Goal: Task Accomplishment & Management: Use online tool/utility

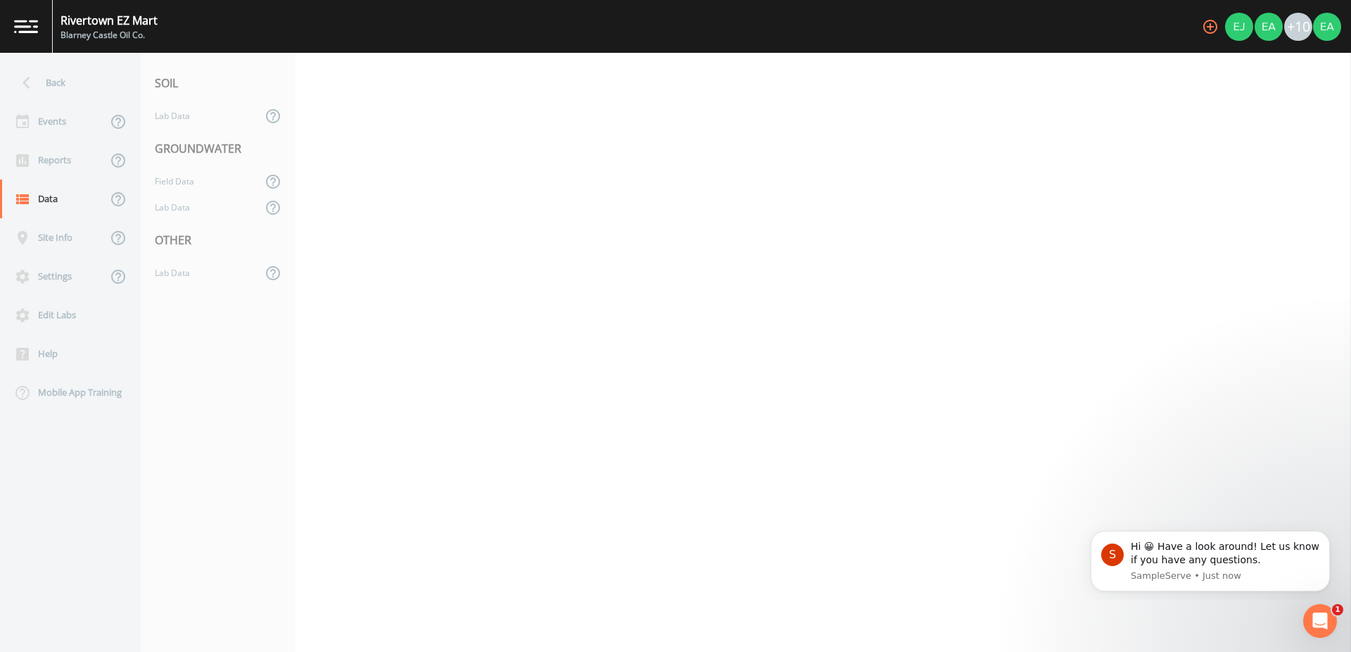
click at [114, 38] on div "Blarney Castle Oil Co." at bounding box center [109, 35] width 97 height 13
click at [26, 29] on img at bounding box center [26, 26] width 24 height 13
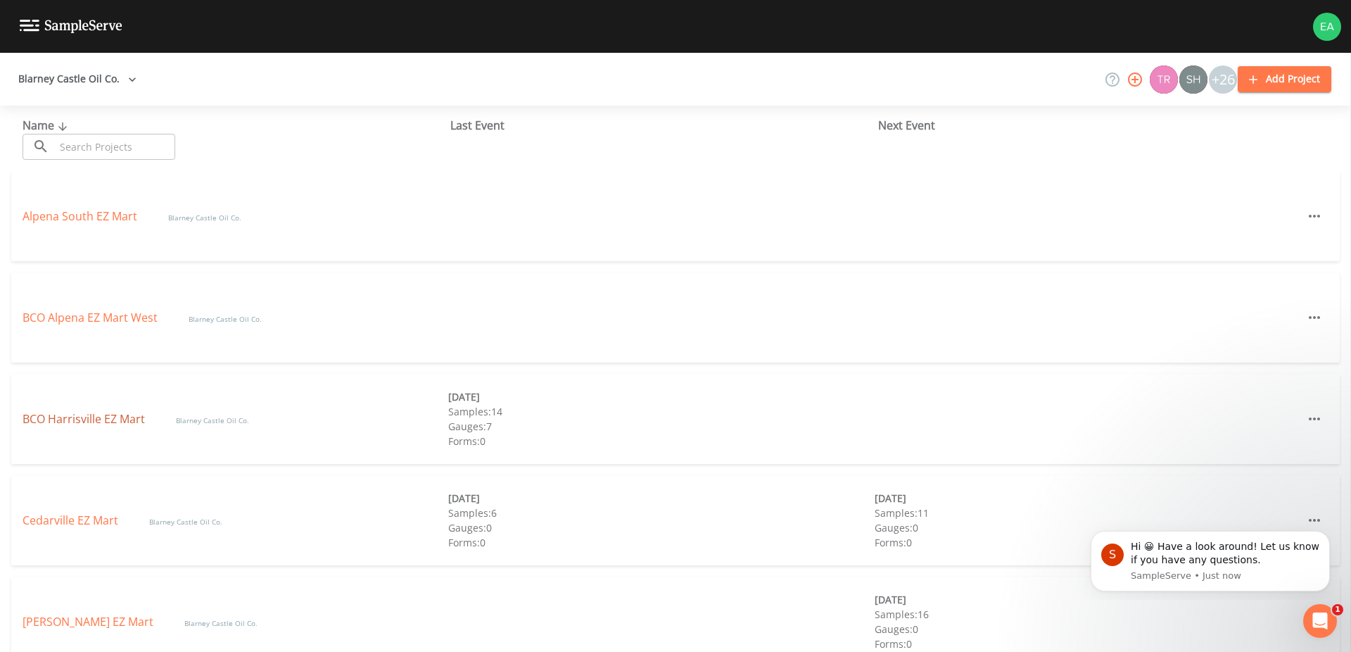
click at [80, 423] on link "BCO Harrisville EZ Mart" at bounding box center [85, 418] width 125 height 15
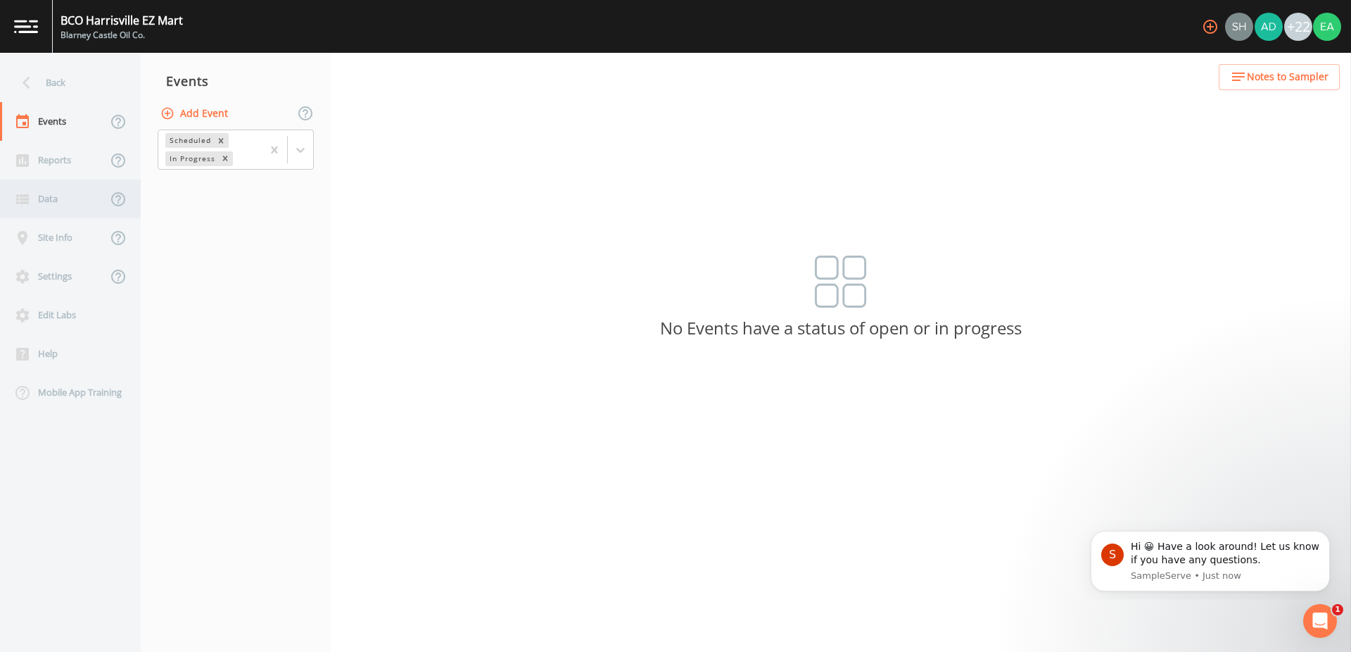
click at [53, 195] on div "Data" at bounding box center [53, 198] width 107 height 39
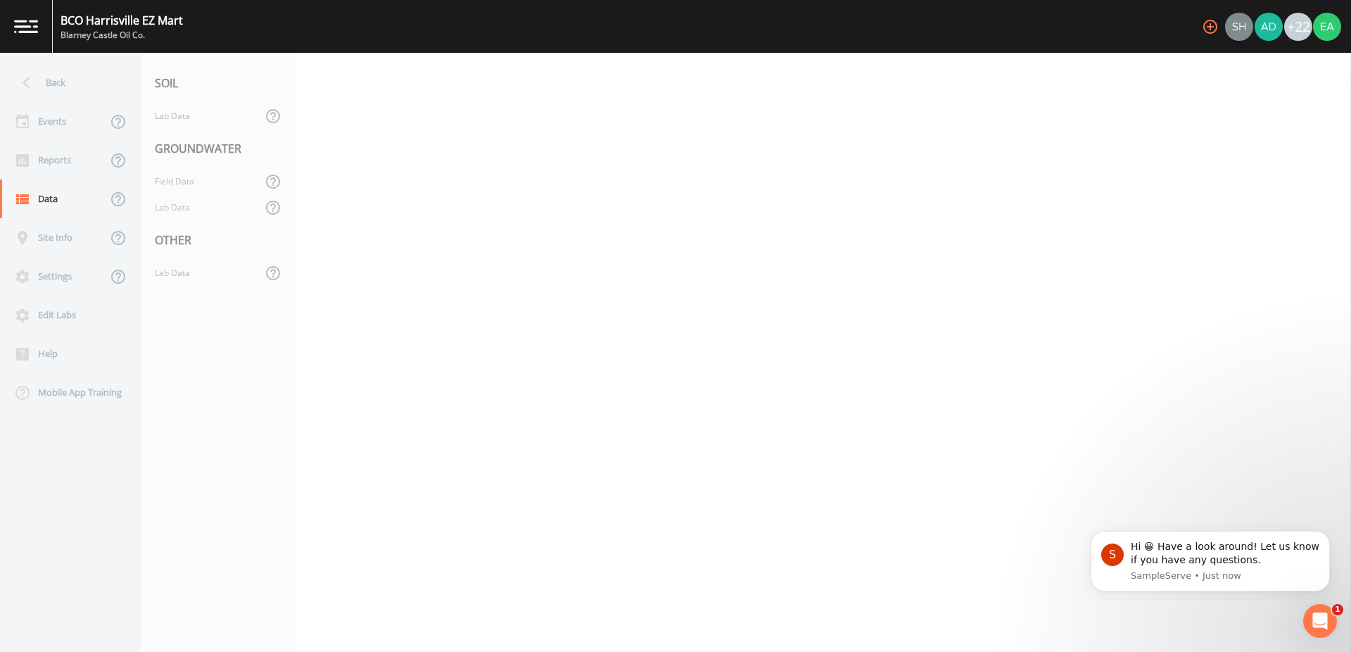
click at [194, 148] on div "GROUNDWATER" at bounding box center [218, 148] width 155 height 39
click at [173, 187] on div "Field Data" at bounding box center [201, 181] width 121 height 26
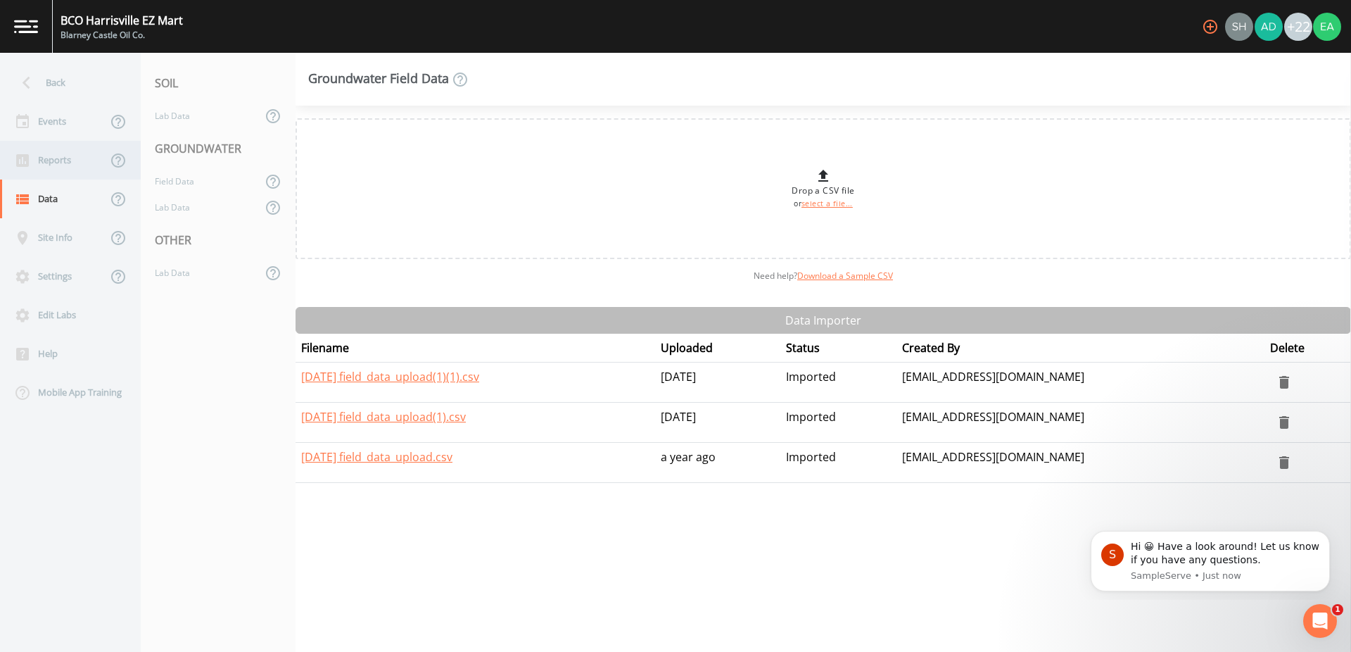
click at [50, 155] on div "Reports" at bounding box center [53, 160] width 107 height 39
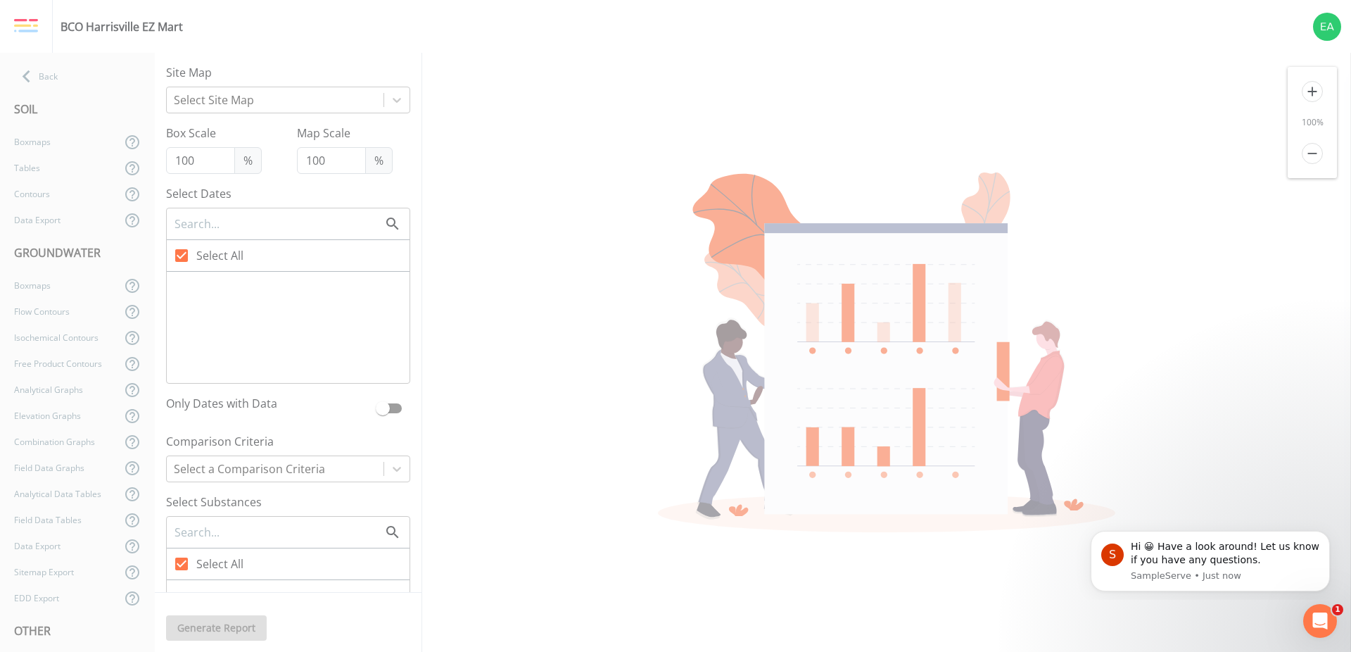
type input "140"
checkbox input "false"
checkbox input "true"
checkbox input "false"
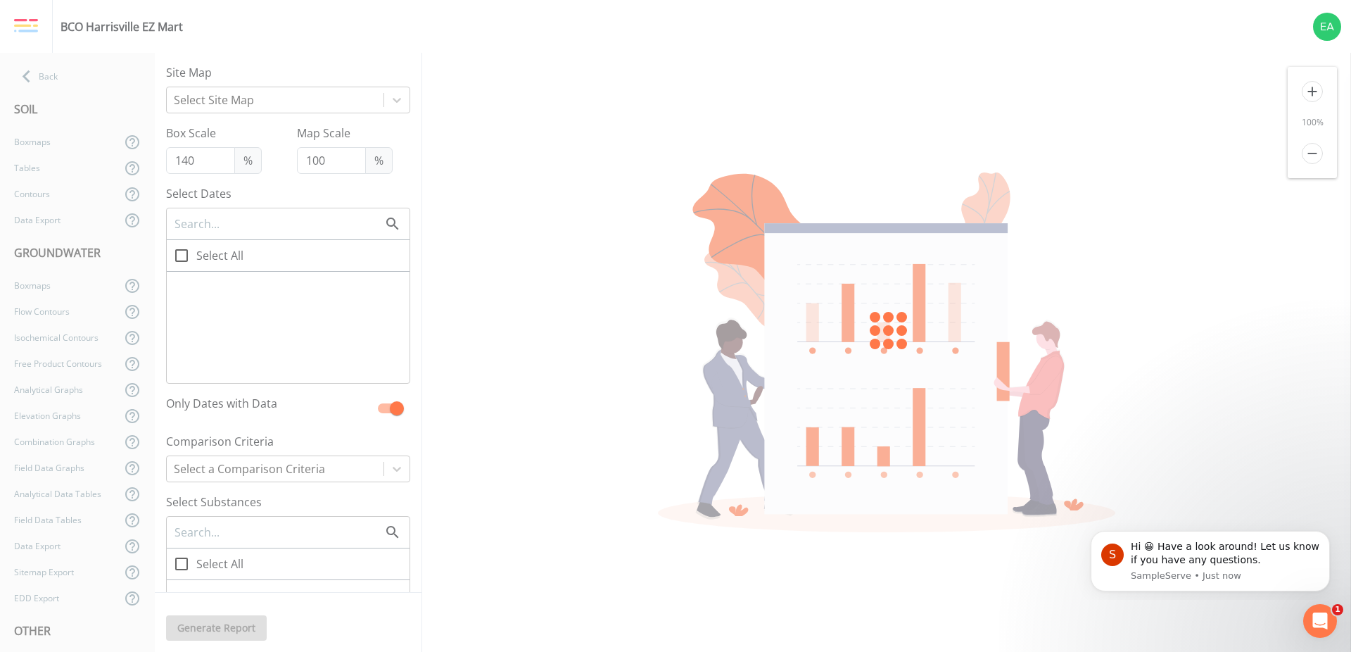
checkbox input "true"
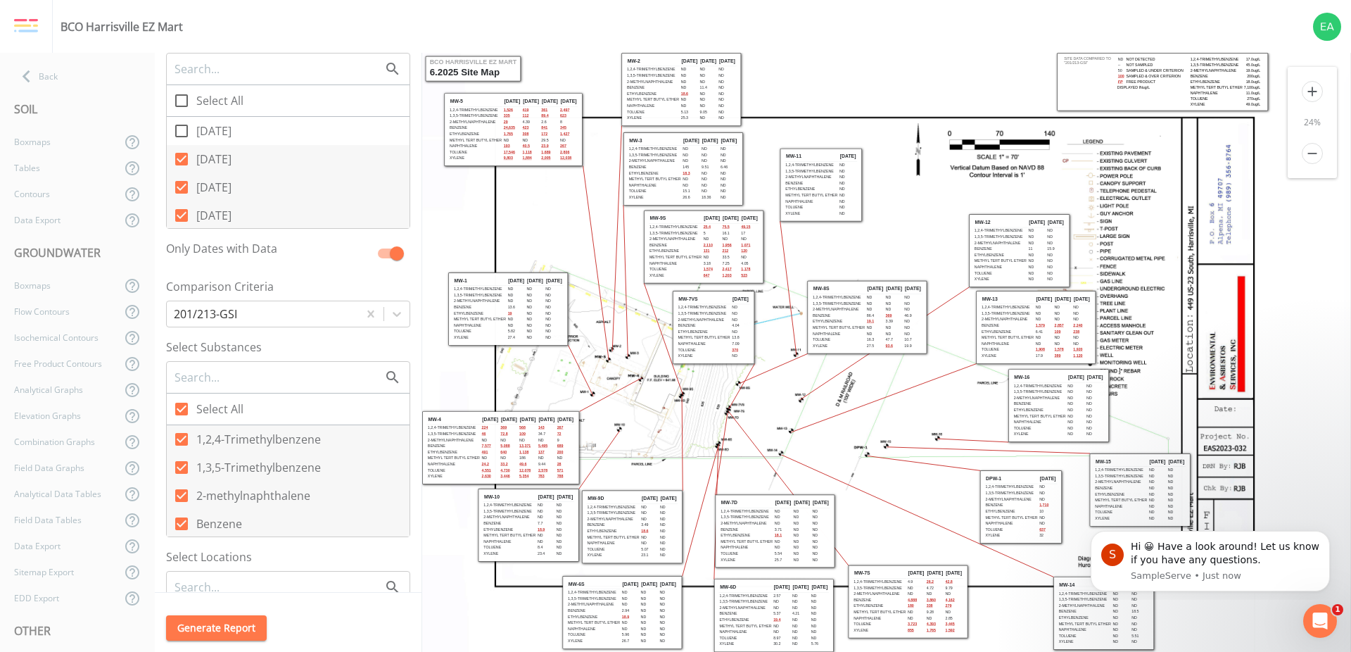
scroll to position [186, 0]
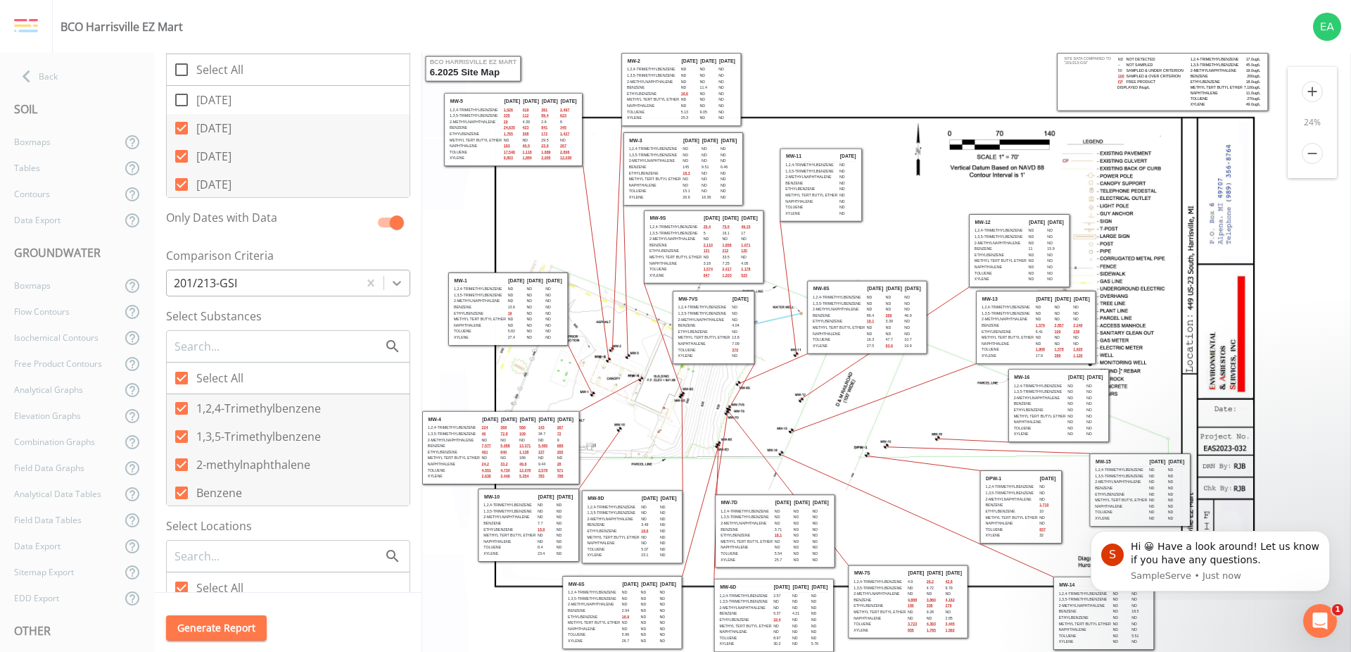
click at [390, 288] on icon at bounding box center [397, 283] width 14 height 14
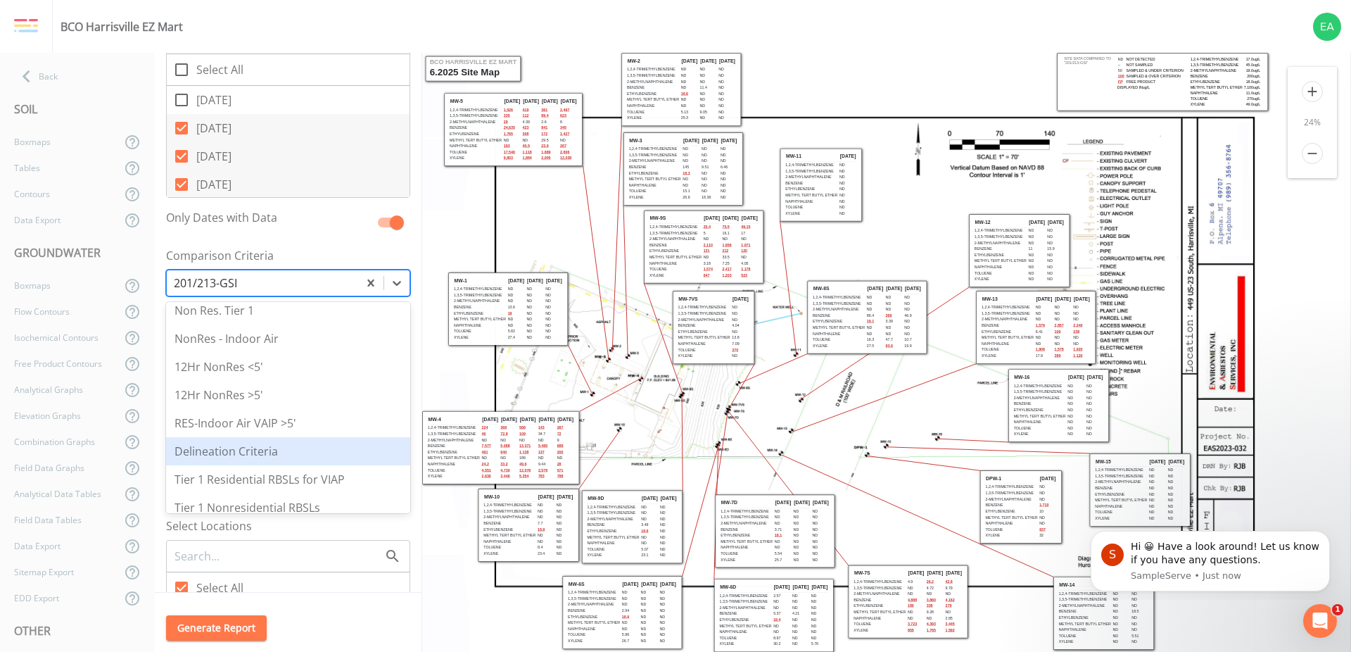
scroll to position [104, 0]
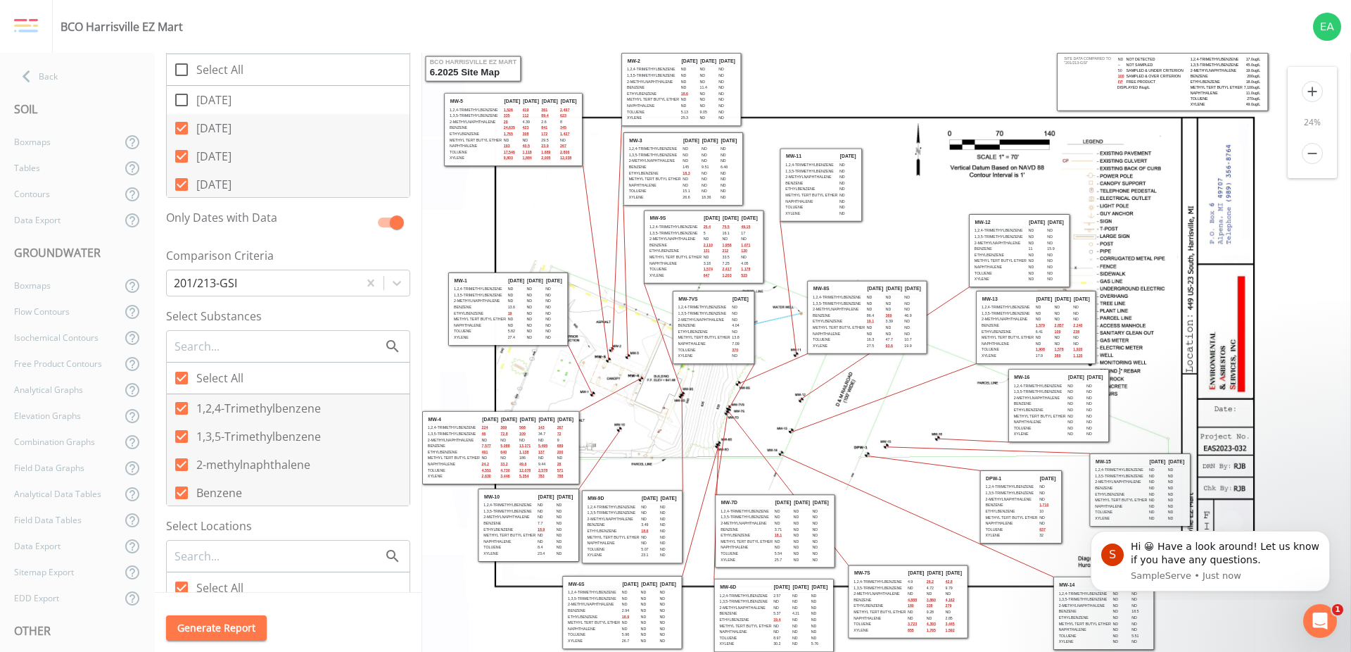
click at [371, 258] on label "Comparison Criteria" at bounding box center [288, 255] width 244 height 17
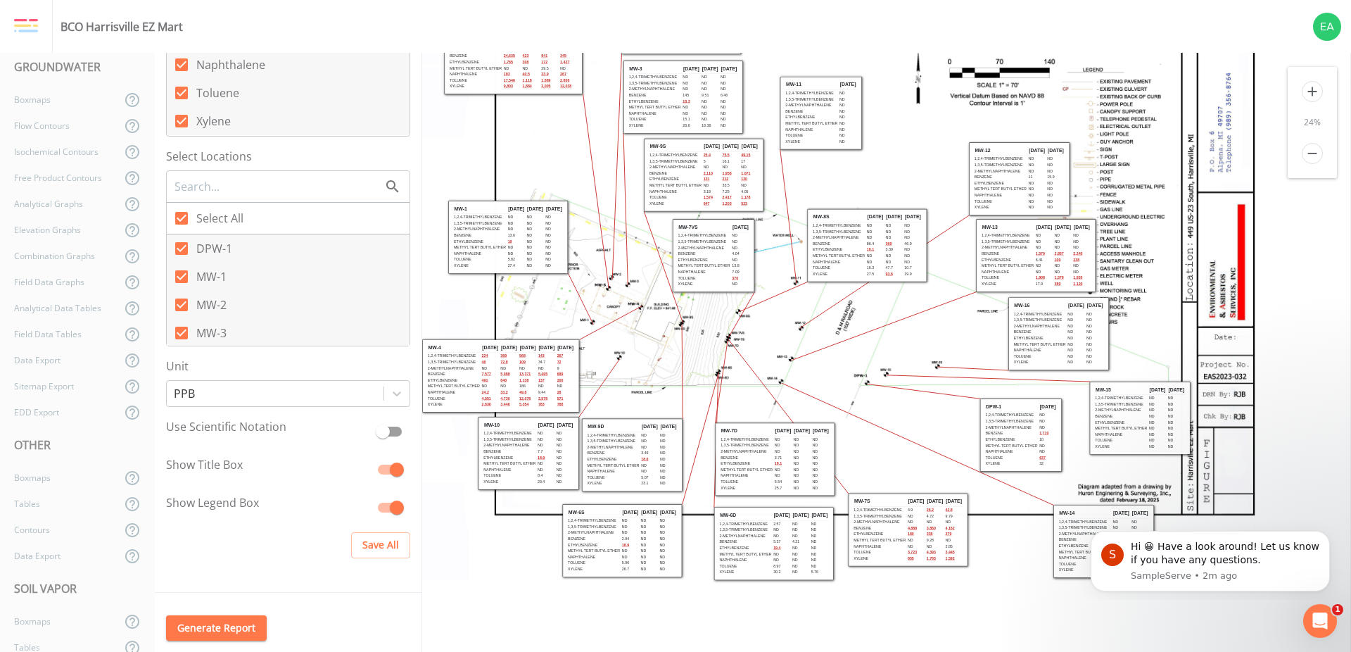
scroll to position [215, 0]
